Goal: Book appointment/travel/reservation

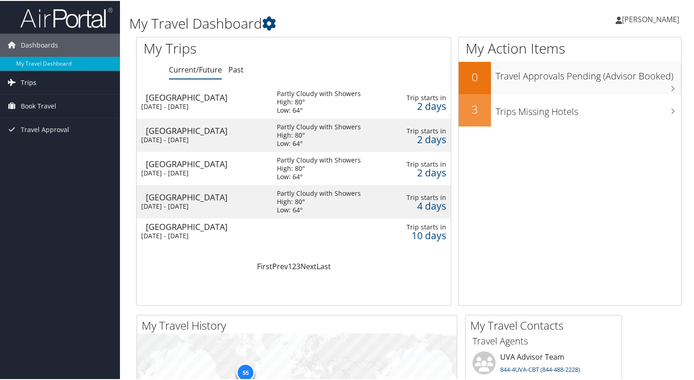
click at [29, 80] on span "Trips" at bounding box center [29, 81] width 16 height 23
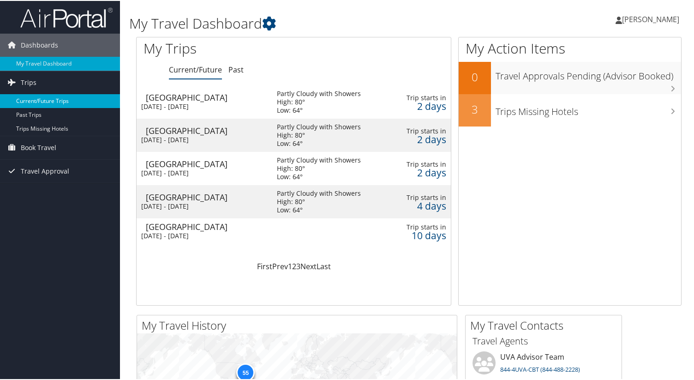
click at [49, 99] on link "Current/Future Trips" at bounding box center [60, 100] width 120 height 14
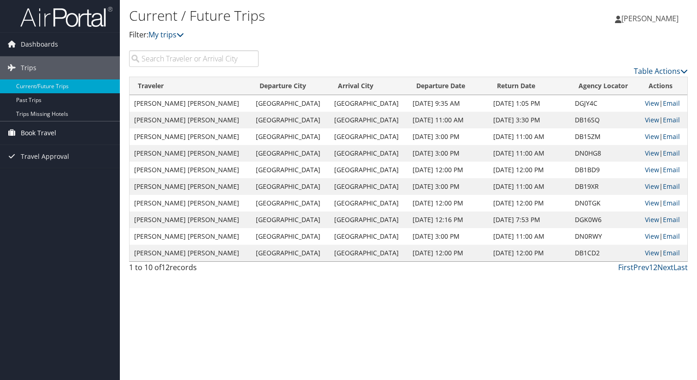
click at [48, 131] on span "Book Travel" at bounding box center [39, 132] width 36 height 23
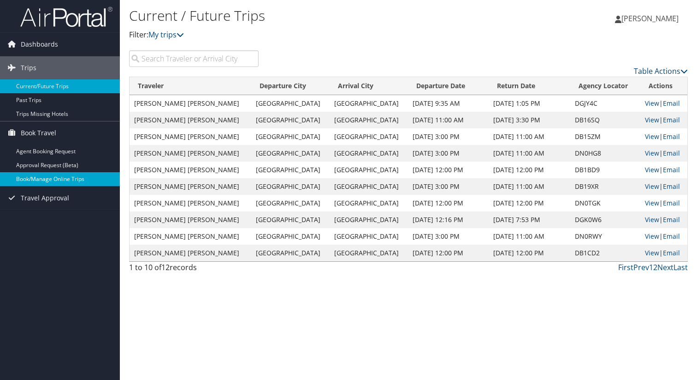
click at [54, 176] on link "Book/Manage Online Trips" at bounding box center [60, 179] width 120 height 14
